Goal: Task Accomplishment & Management: Complete application form

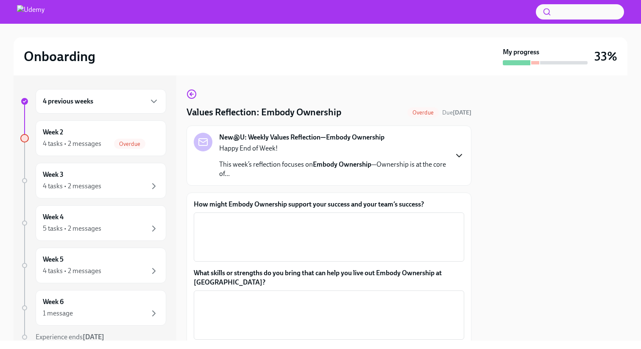
click at [455, 153] on icon "button" at bounding box center [459, 155] width 10 height 10
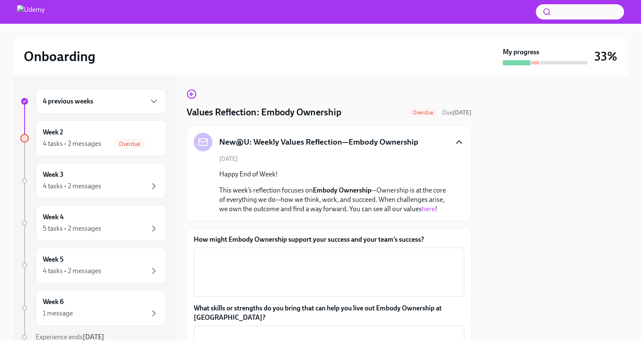
click at [426, 209] on link "here" at bounding box center [428, 209] width 13 height 8
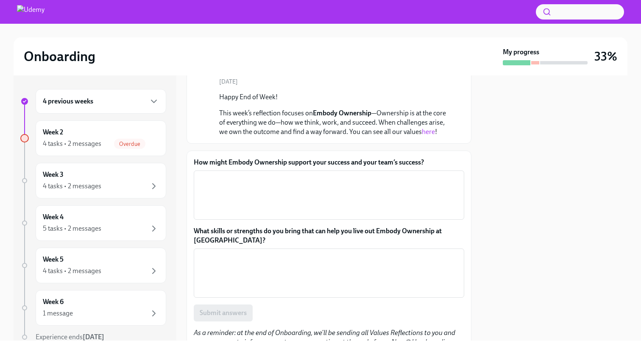
scroll to position [74, 0]
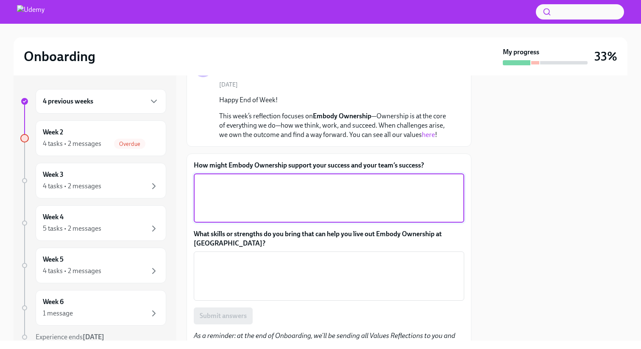
click at [287, 191] on textarea "How might Embody Ownership support your success and your team’s success?" at bounding box center [329, 198] width 260 height 41
type textarea "a"
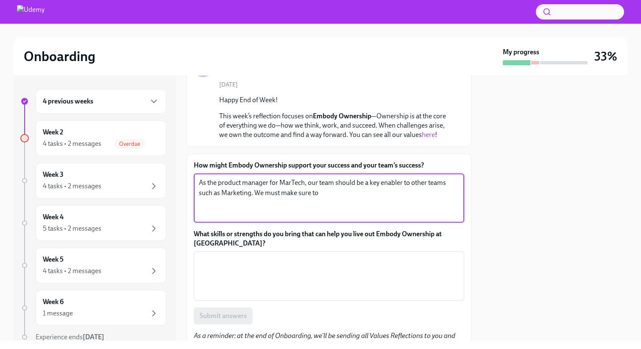
click at [385, 189] on textarea "As the product manager for MarTech, our team should be a key enabler to other t…" at bounding box center [329, 198] width 260 height 41
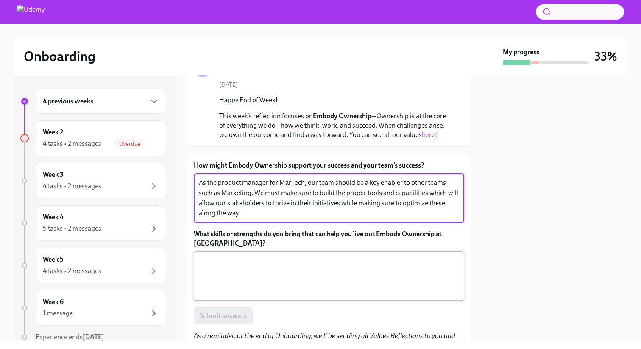
type textarea "As the product manager for MarTech, our team should be a key enabler to other t…"
click at [283, 262] on textarea "What skills or strengths do you bring that can help you live out Embody Ownersh…" at bounding box center [329, 276] width 260 height 41
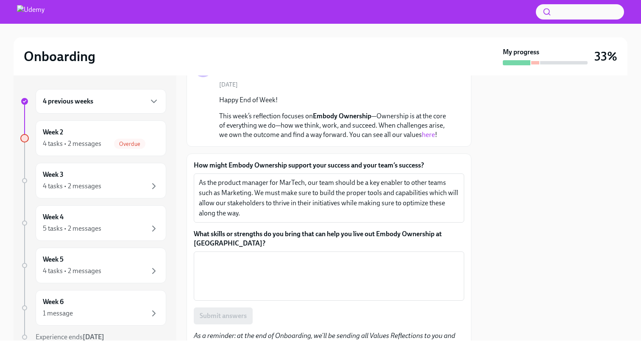
click at [429, 135] on link "here" at bounding box center [428, 135] width 13 height 8
click at [261, 261] on textarea "What skills or strengths do you bring that can help you live out Embody Ownersh…" at bounding box center [329, 276] width 260 height 41
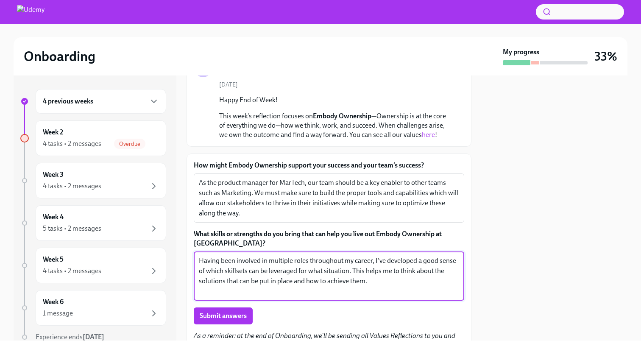
drag, startPoint x: 373, startPoint y: 283, endPoint x: 328, endPoint y: 278, distance: 44.7
click at [328, 279] on textarea "Having been involved in multiple roles throughout my career, I've developed a g…" at bounding box center [329, 276] width 260 height 41
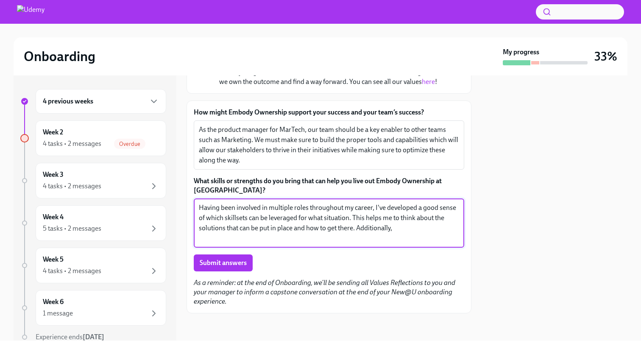
drag, startPoint x: 404, startPoint y: 231, endPoint x: 398, endPoint y: 227, distance: 7.2
click at [398, 227] on textarea "Having been involved in multiple roles throughout my career, I've developed a g…" at bounding box center [329, 223] width 260 height 41
drag, startPoint x: 396, startPoint y: 229, endPoint x: 358, endPoint y: 230, distance: 38.6
click at [358, 230] on textarea "Having been involved in multiple roles throughout my career, I've developed a g…" at bounding box center [329, 223] width 260 height 41
click at [348, 217] on textarea "Having been involved in multiple roles throughout my career, I've developed a g…" at bounding box center [329, 223] width 260 height 41
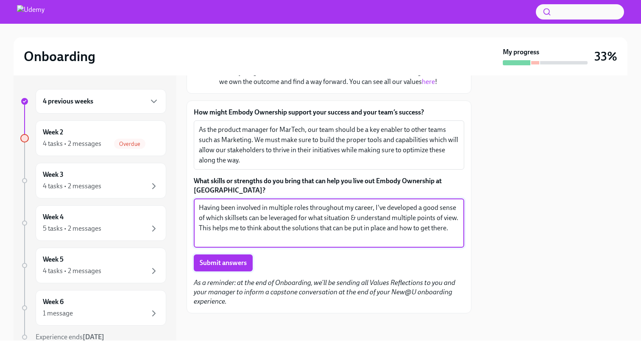
type textarea "Having been involved in multiple roles throughout my career, I've developed a g…"
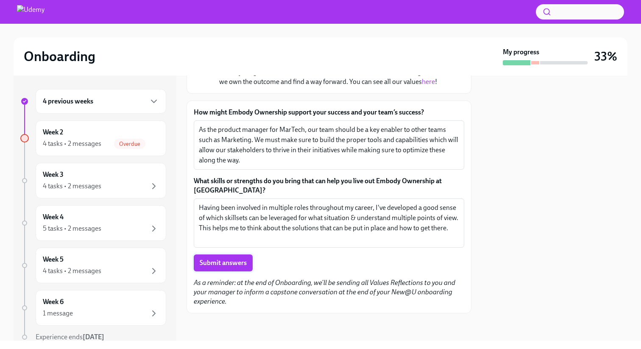
click at [225, 264] on span "Submit answers" at bounding box center [223, 263] width 47 height 8
